Goal: Task Accomplishment & Management: Complete application form

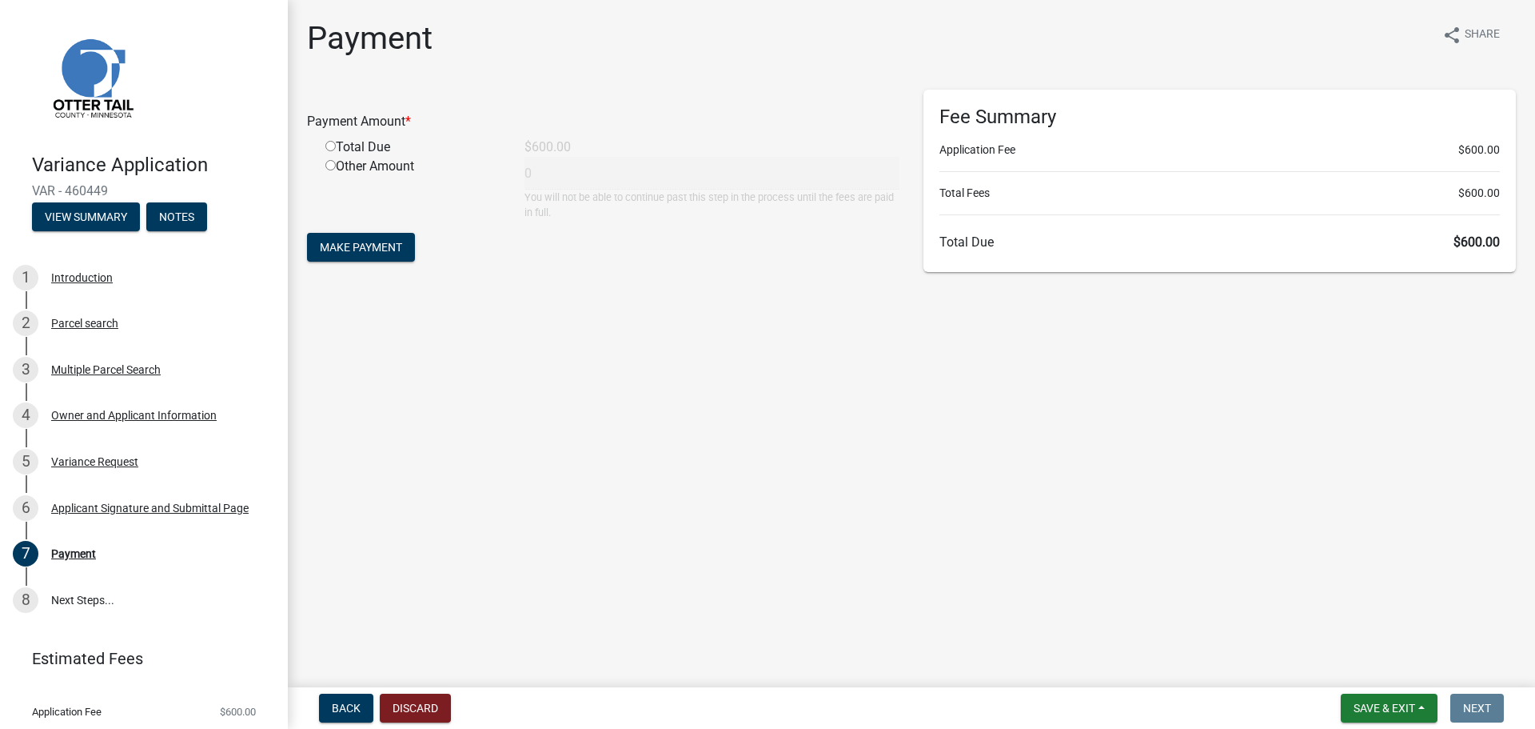
click at [329, 146] on input "radio" at bounding box center [330, 146] width 10 height 10
radio input "true"
type input "600"
click at [370, 249] on span "Make Payment" at bounding box center [361, 247] width 82 height 13
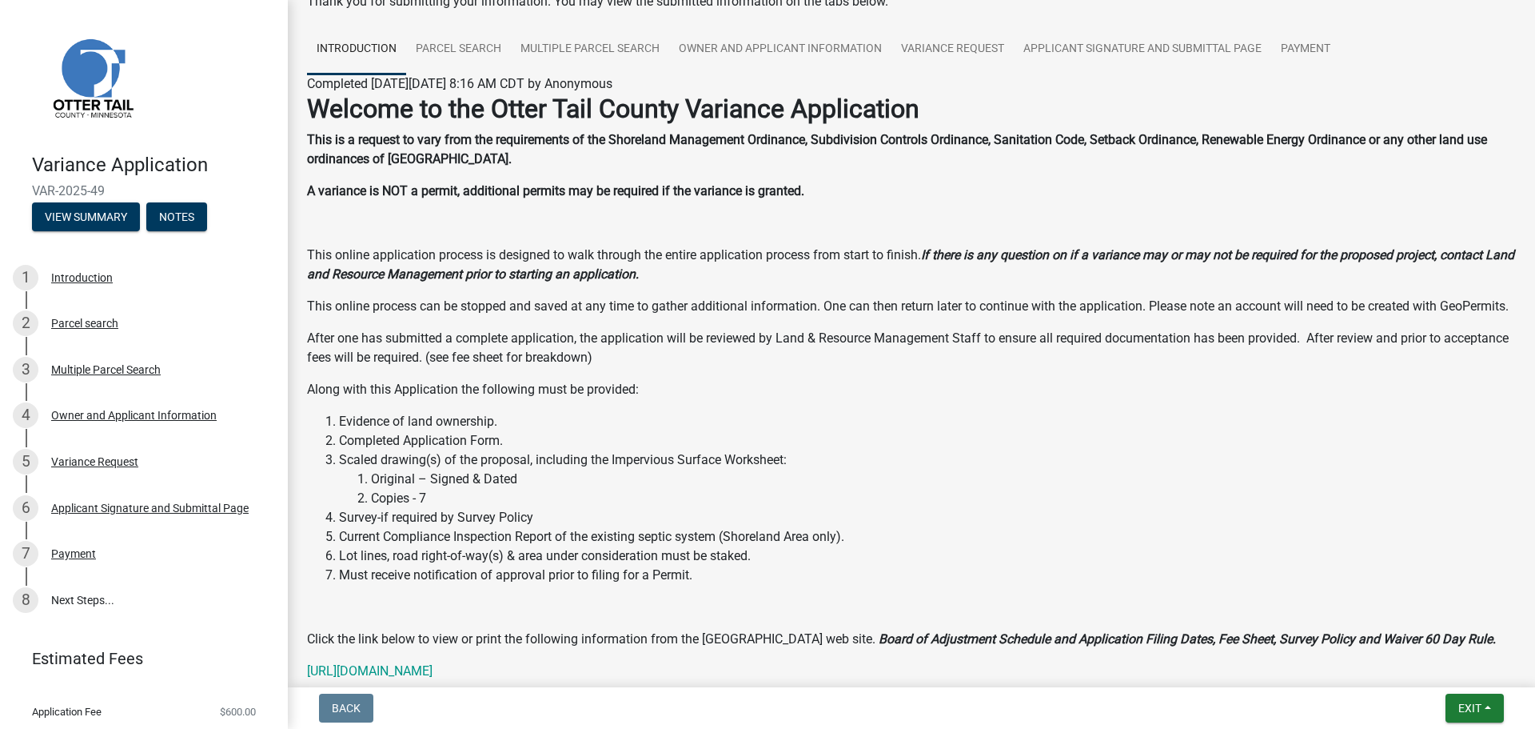
scroll to position [211, 0]
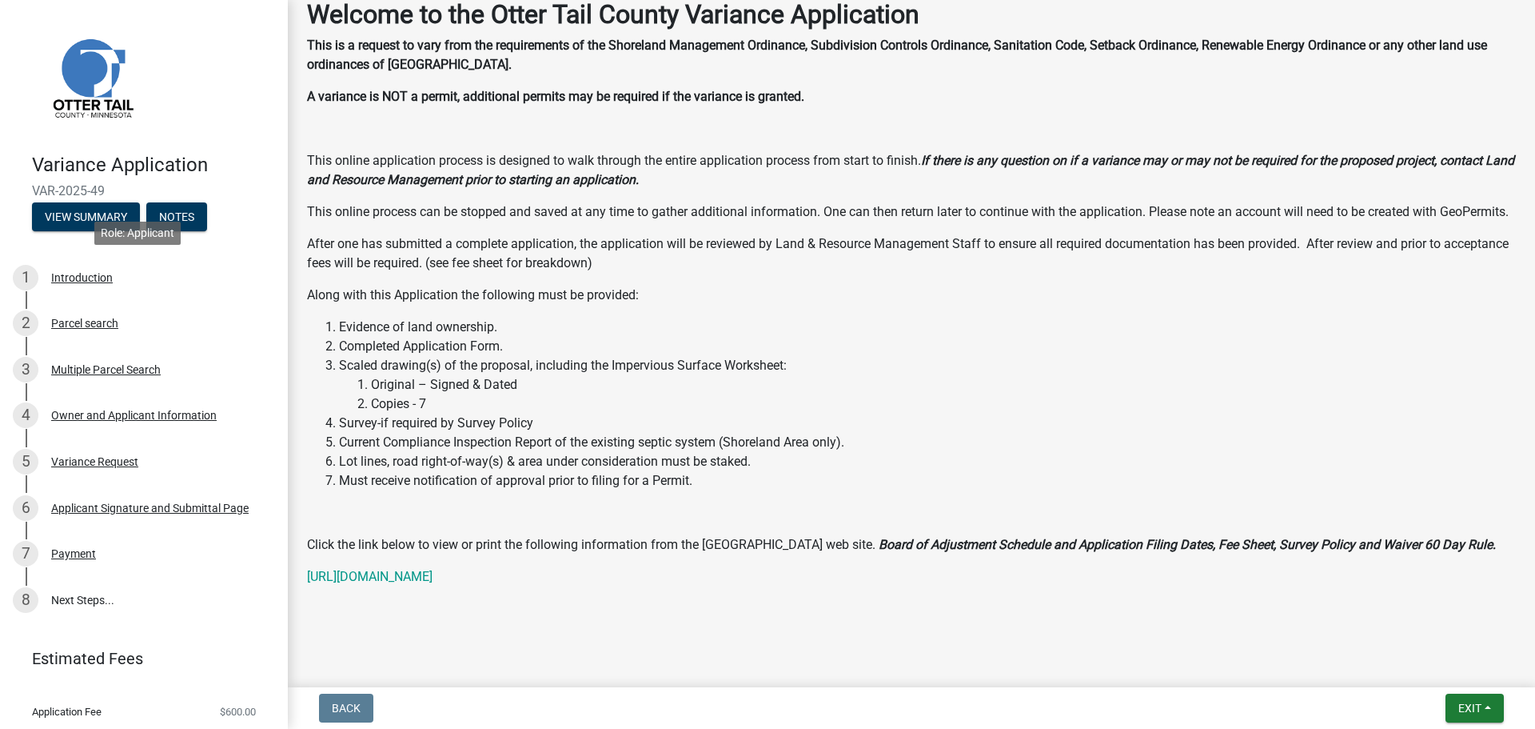
drag, startPoint x: 244, startPoint y: 260, endPoint x: 154, endPoint y: 198, distance: 108.7
click at [154, 198] on div "Variance Application VAR-2025-49 View Summary Notes" at bounding box center [144, 188] width 262 height 94
drag, startPoint x: 489, startPoint y: 206, endPoint x: 345, endPoint y: 210, distance: 144.0
click at [482, 206] on p "This online process can be stopped and saved at any time to gather additional i…" at bounding box center [911, 211] width 1209 height 19
click at [166, 217] on button "Notes" at bounding box center [176, 216] width 61 height 29
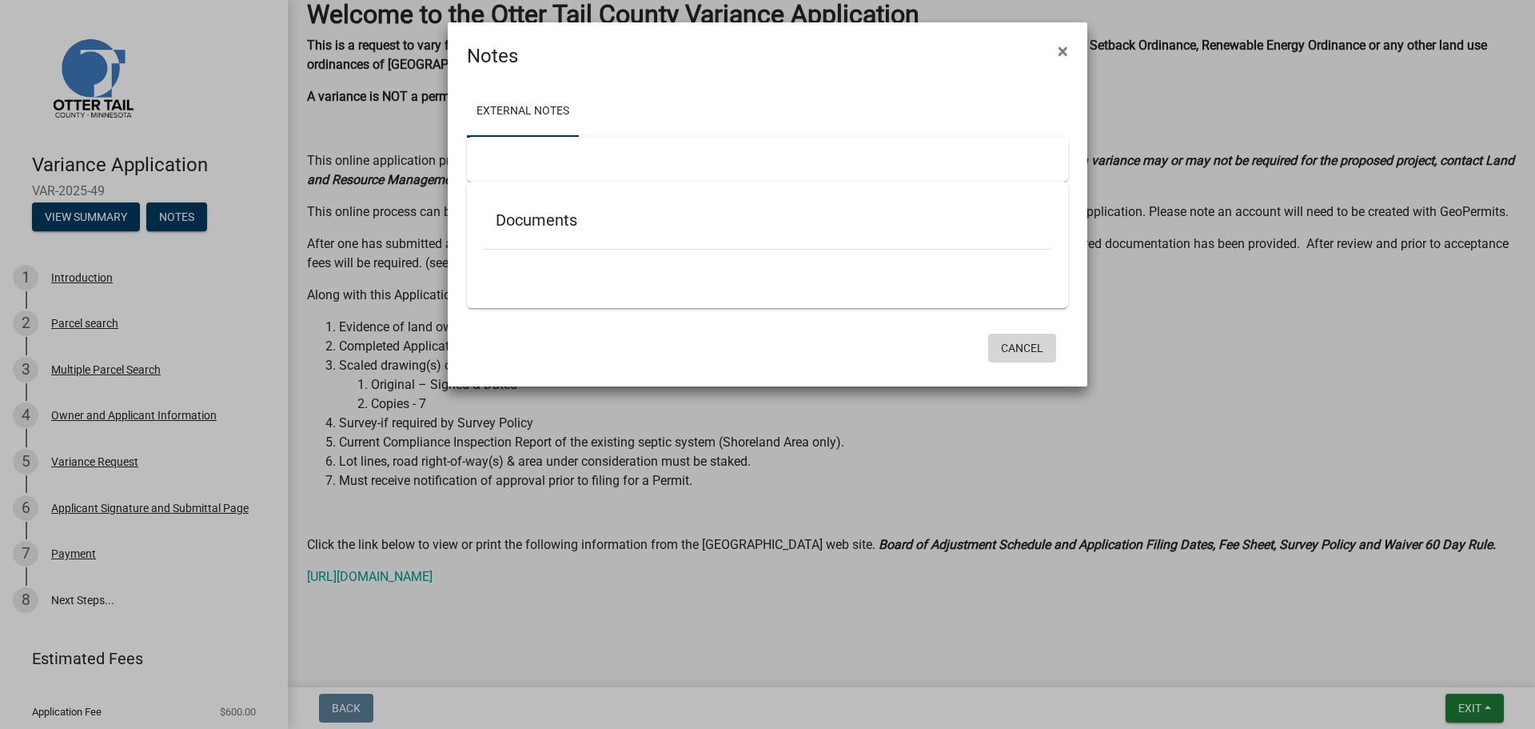
click at [1012, 348] on button "Cancel" at bounding box center [1022, 347] width 68 height 29
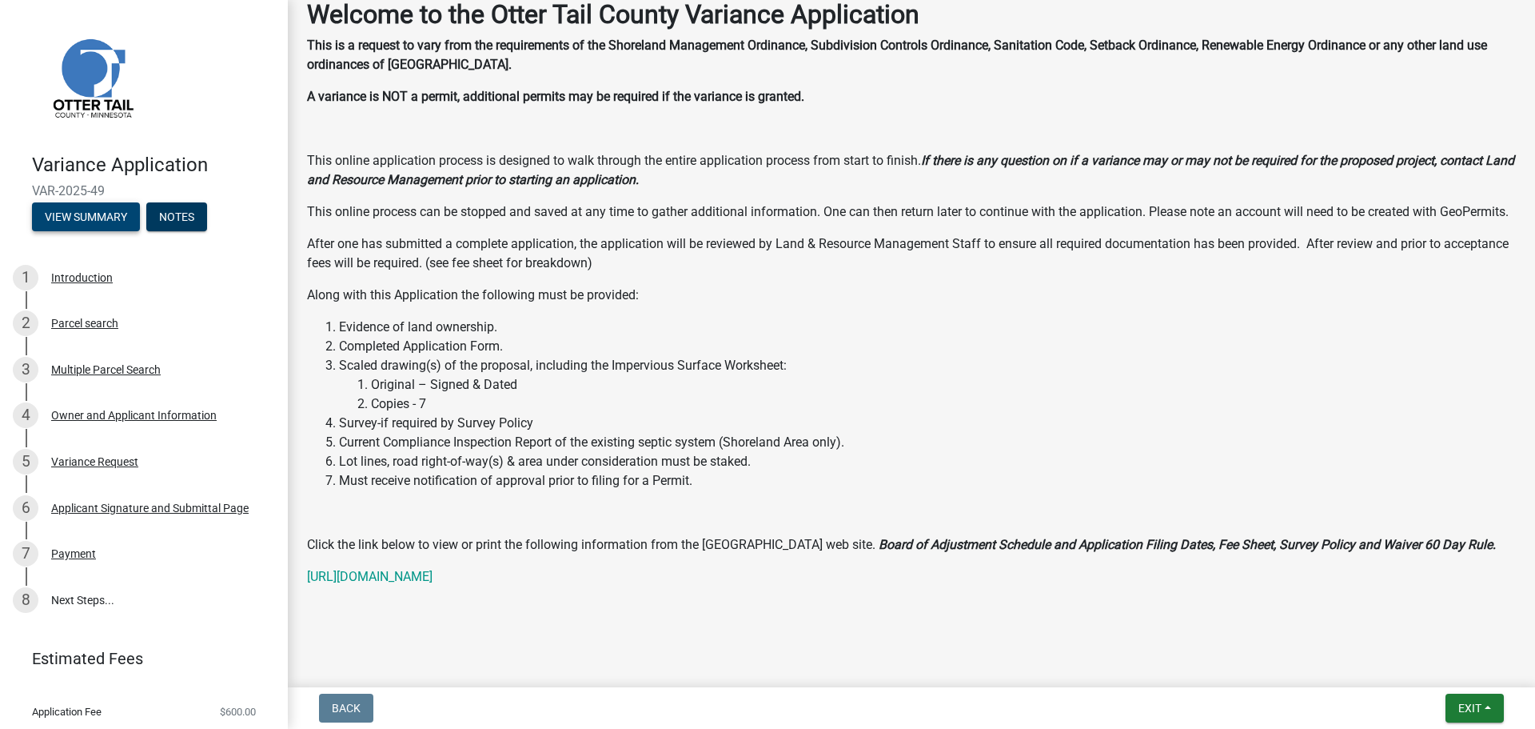
click at [113, 222] on button "View Summary" at bounding box center [86, 216] width 108 height 29
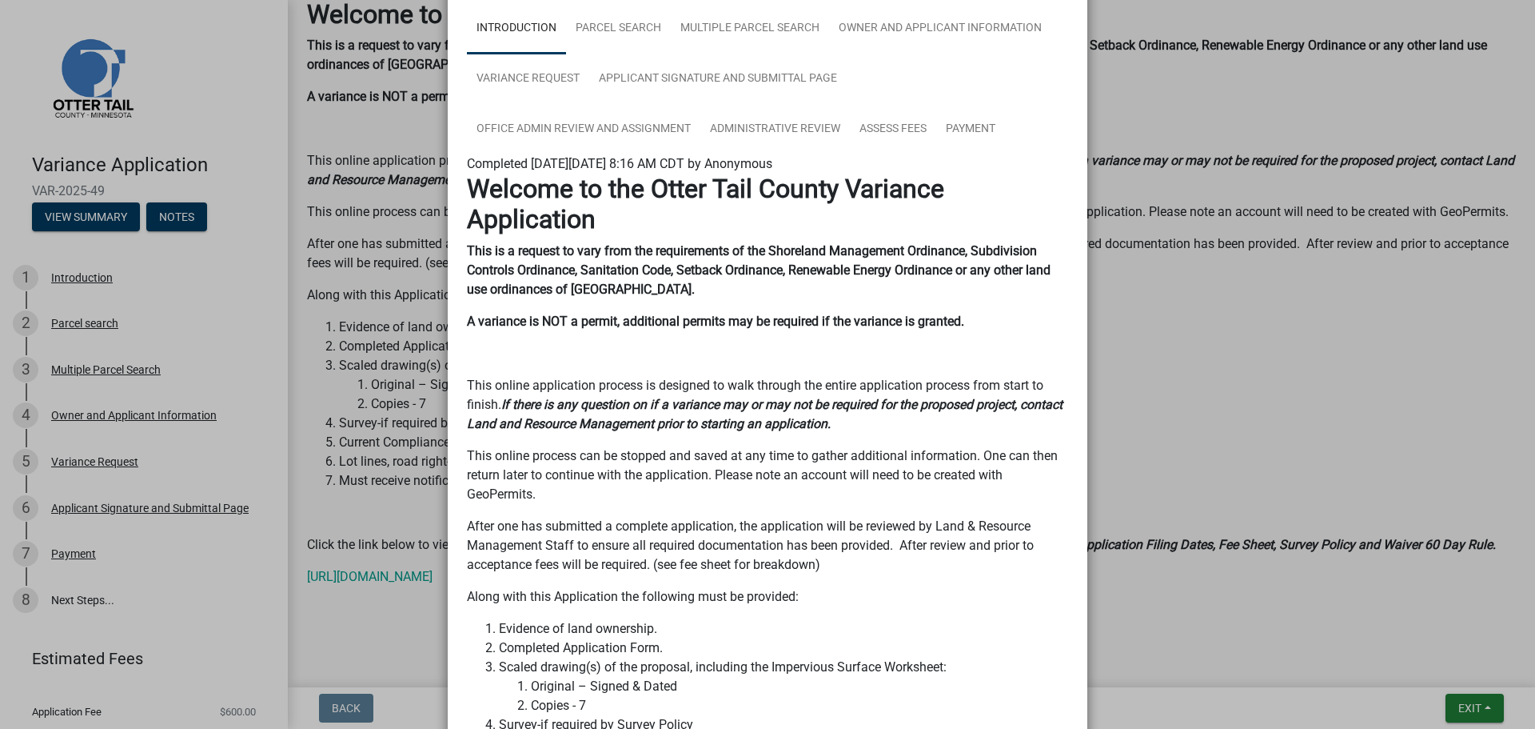
scroll to position [0, 0]
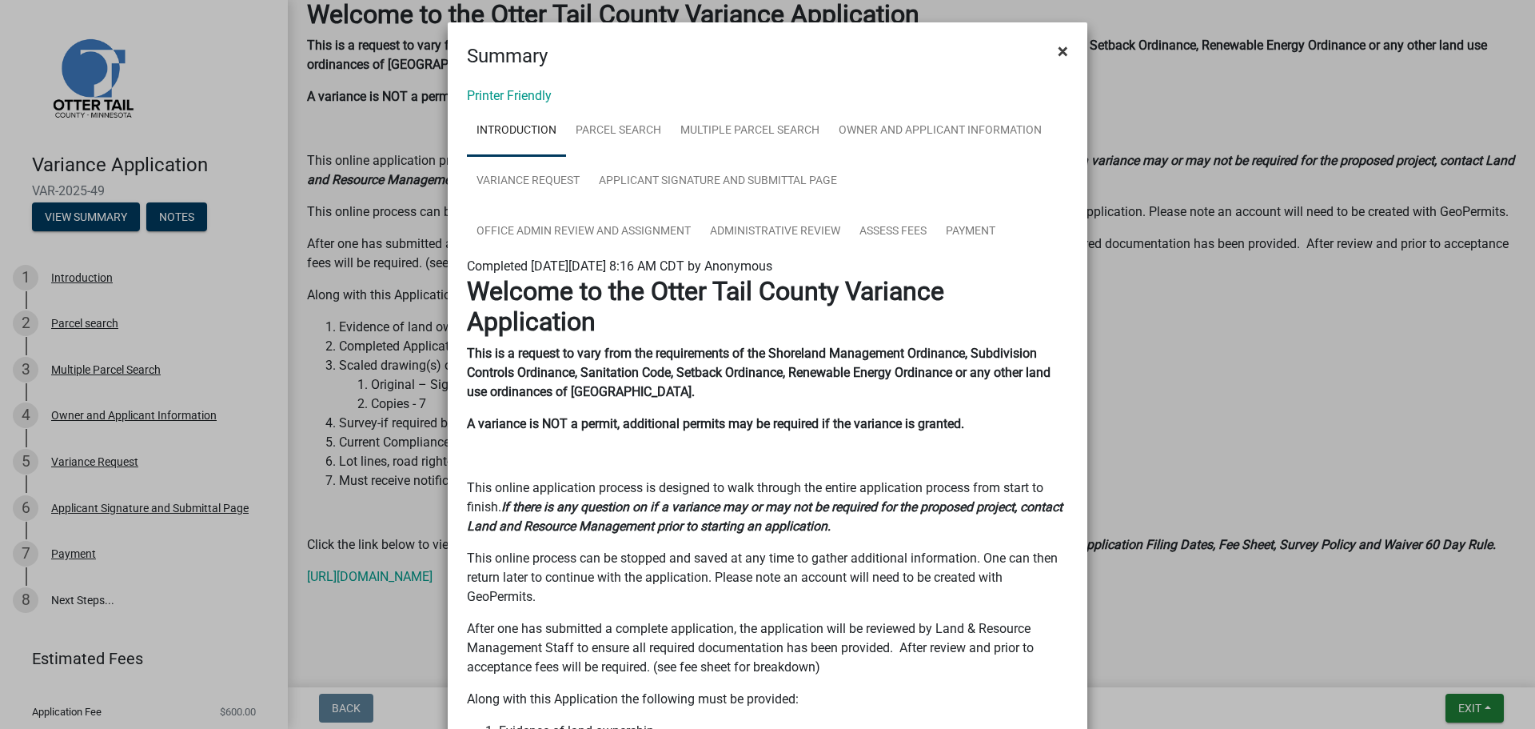
click at [1050, 56] on button "×" at bounding box center [1063, 51] width 36 height 45
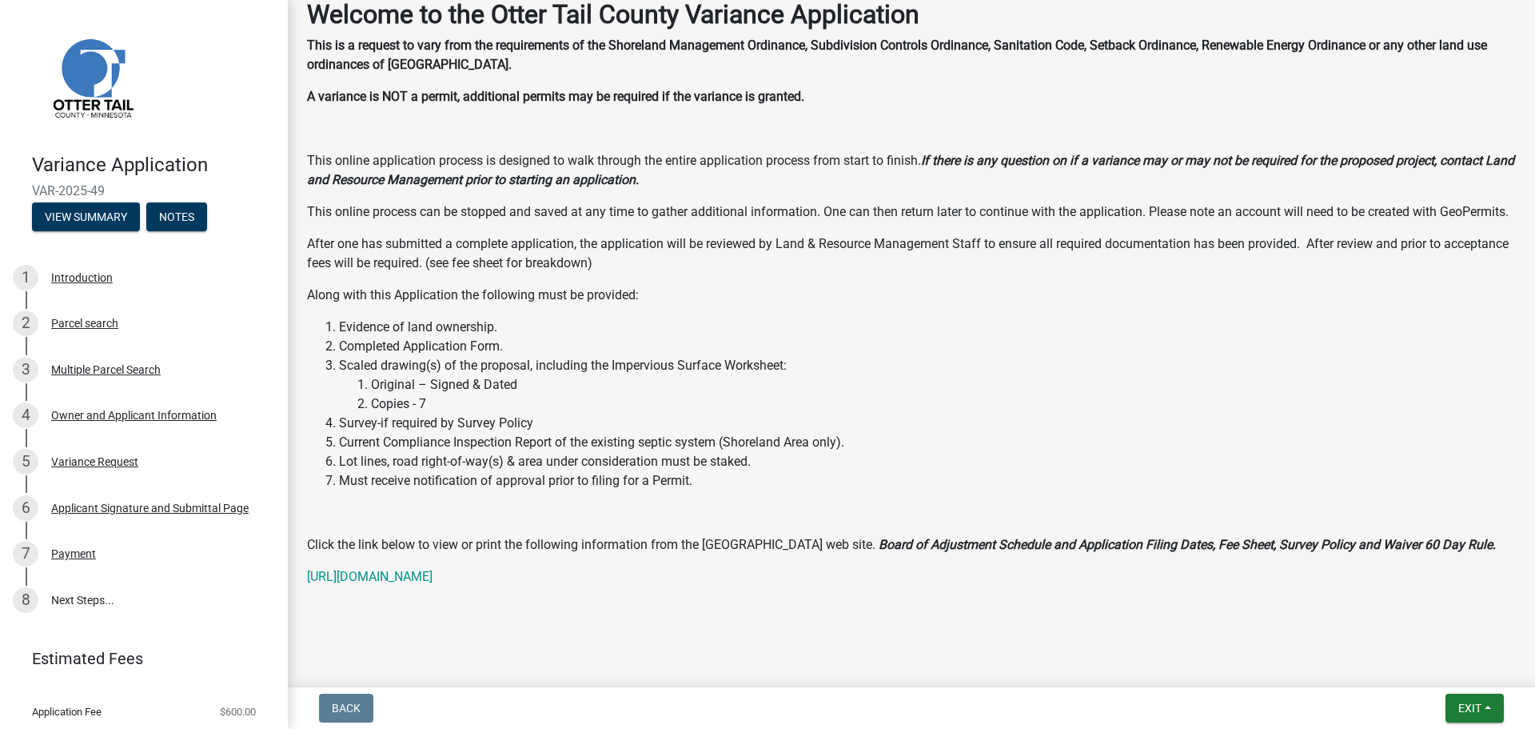
click at [481, 316] on div "Welcome to the Otter Tail County Variance Application This is a request to vary…" at bounding box center [911, 292] width 1209 height 587
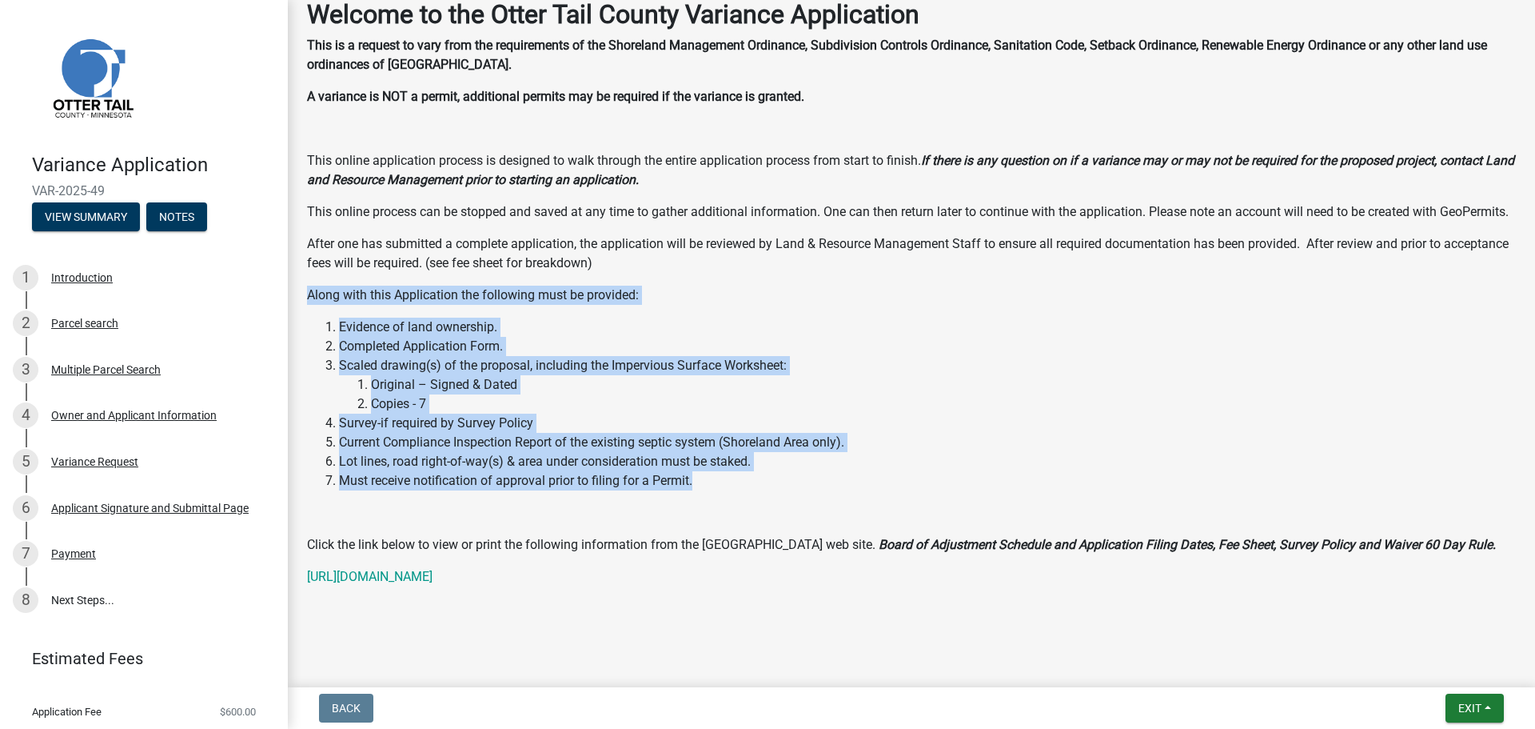
drag, startPoint x: 523, startPoint y: 417, endPoint x: 309, endPoint y: 287, distance: 250.2
click at [309, 287] on div "Welcome to the Otter Tail County Variance Application This is a request to vary…" at bounding box center [911, 292] width 1209 height 587
click at [720, 307] on div "Welcome to the Otter Tail County Variance Application This is a request to vary…" at bounding box center [911, 292] width 1209 height 587
